Goal: Task Accomplishment & Management: Manage account settings

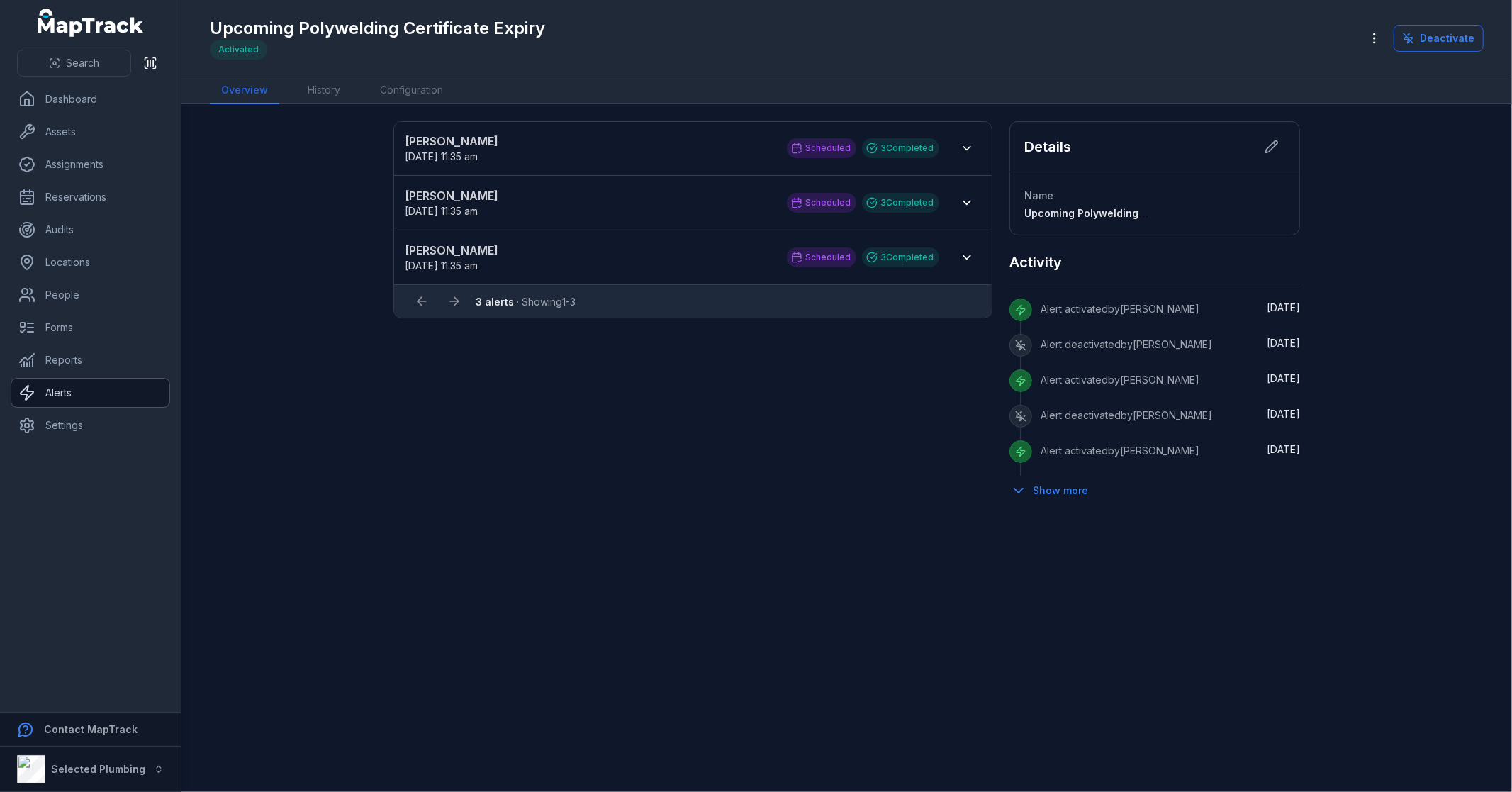
click at [84, 394] on link "Alerts" at bounding box center [91, 392] width 158 height 29
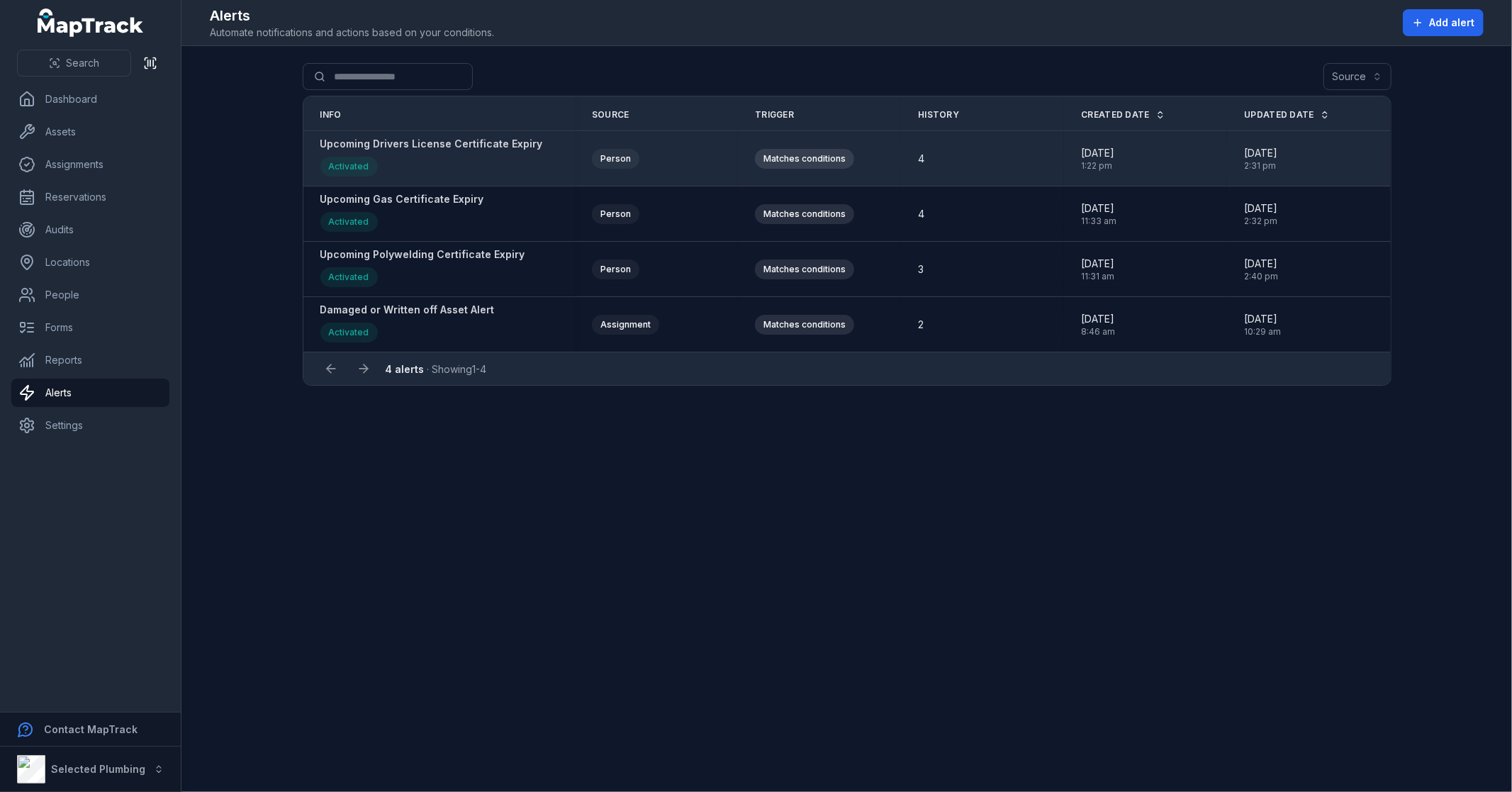
click at [451, 145] on strong "Upcoming Drivers License Certificate Expiry" at bounding box center [432, 144] width 223 height 14
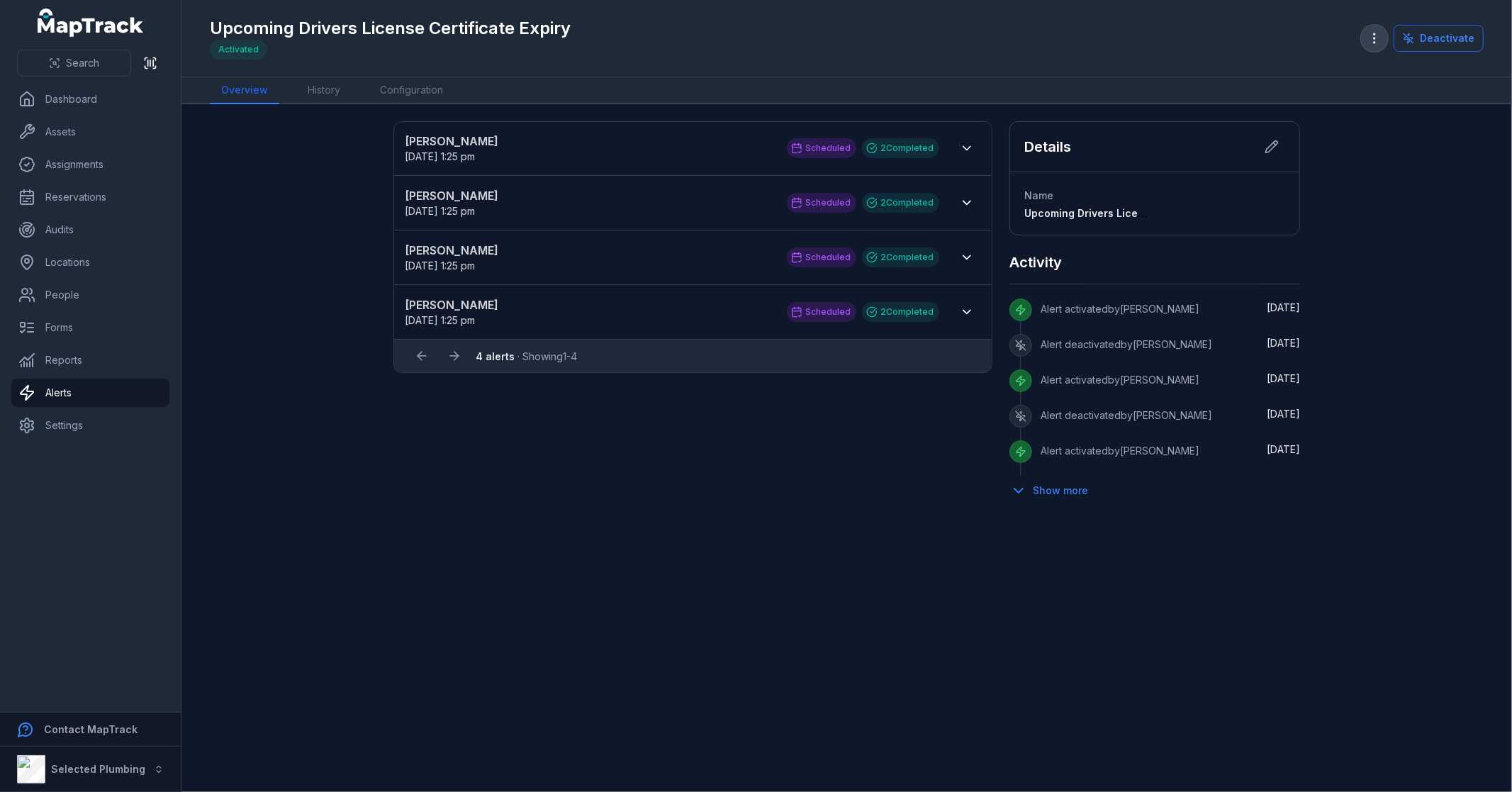
click at [1375, 36] on icon "button" at bounding box center [1375, 38] width 14 height 14
click at [1322, 78] on div "Duplicate alert" at bounding box center [1305, 76] width 158 height 26
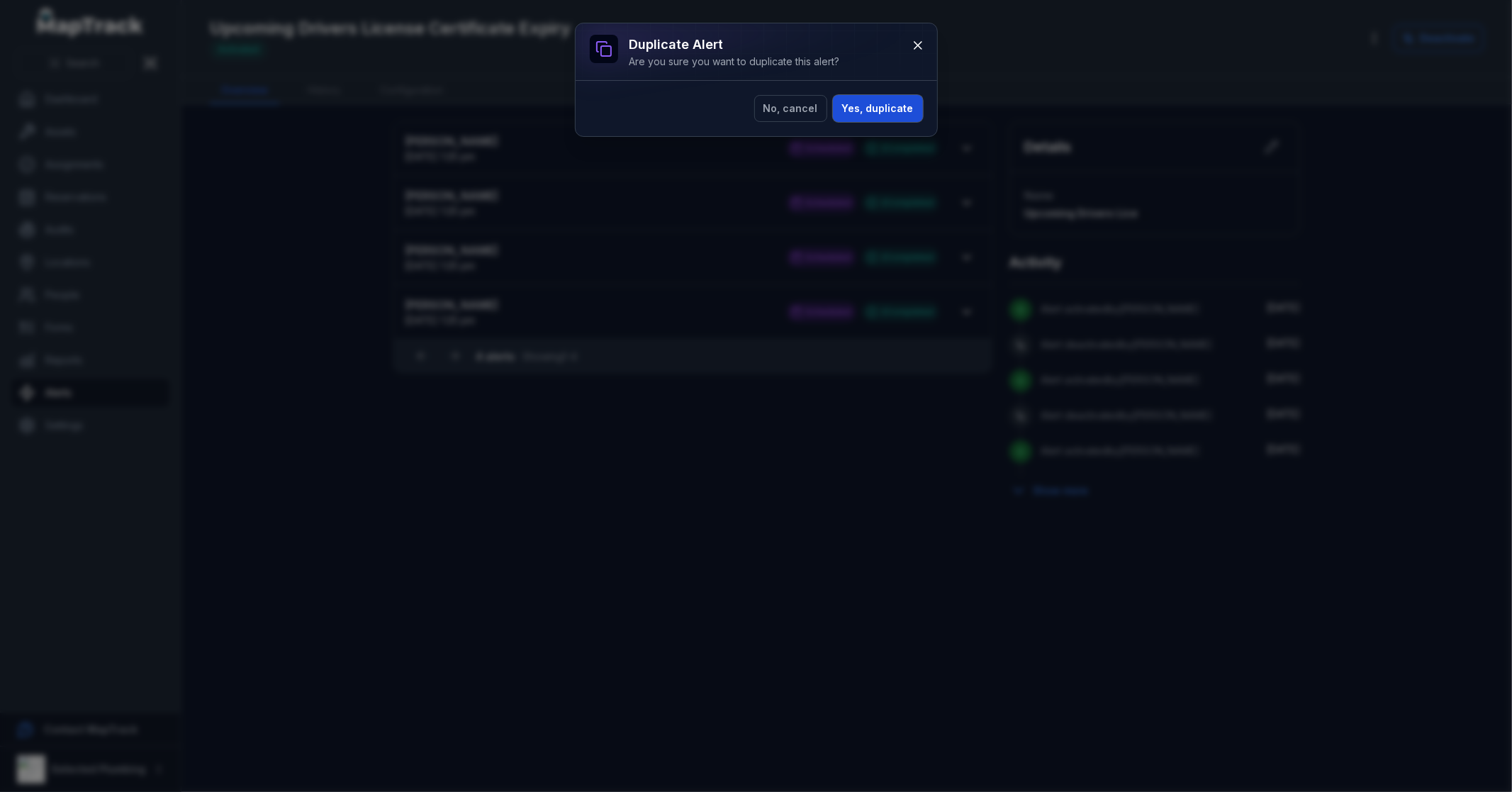
click at [880, 111] on button "Yes, duplicate" at bounding box center [878, 108] width 90 height 27
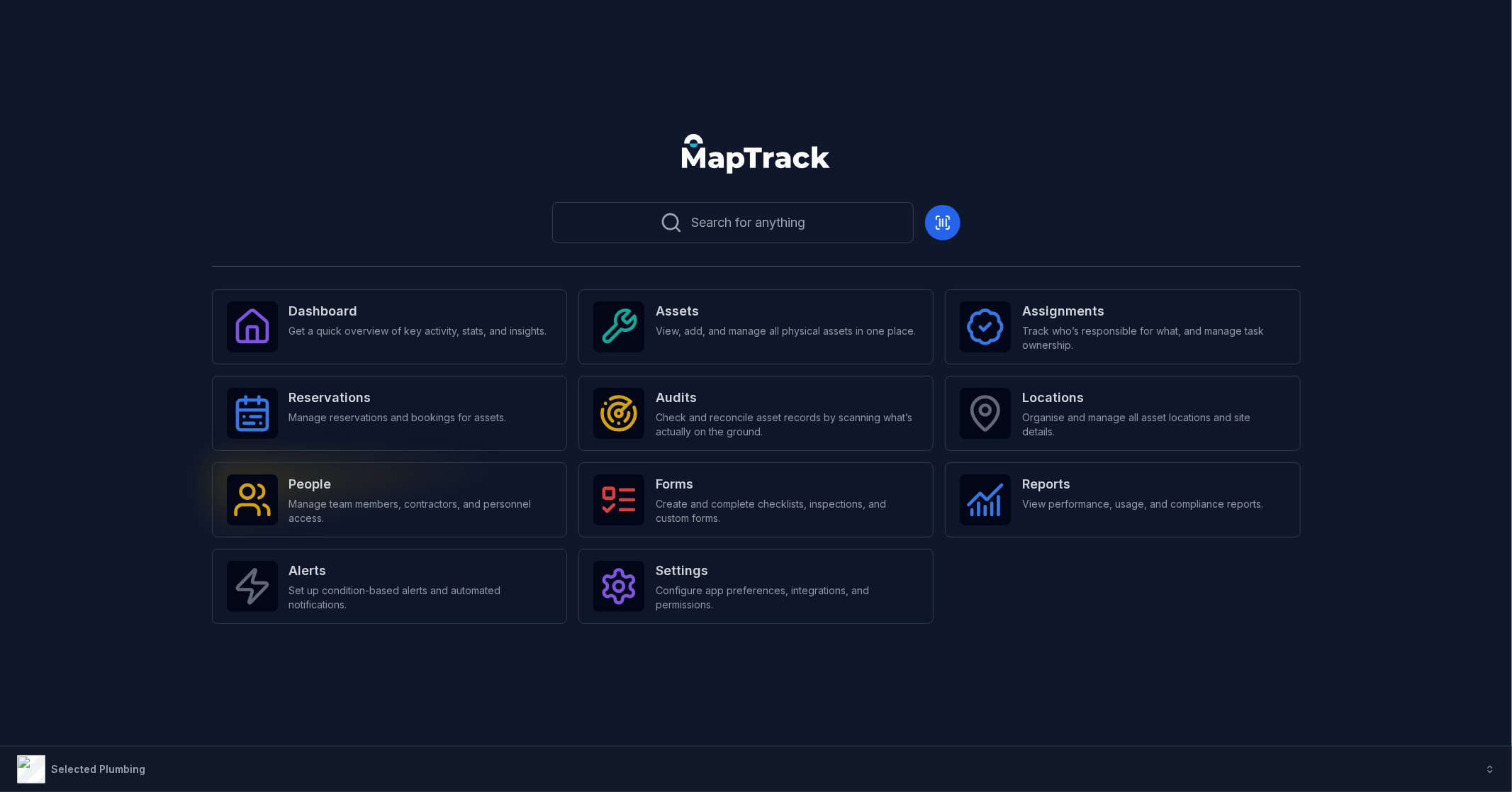
click at [380, 505] on span "Manage team members, contractors, and personnel access." at bounding box center [420, 511] width 263 height 29
